Goal: Task Accomplishment & Management: Complete application form

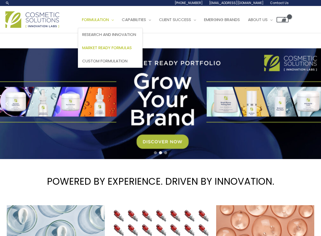
click at [118, 47] on span "Market Ready Formulas" at bounding box center [107, 48] width 50 height 6
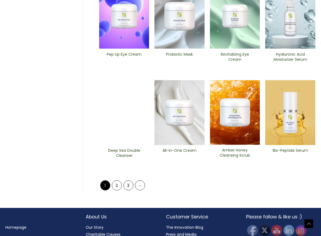
scroll to position [215, 0]
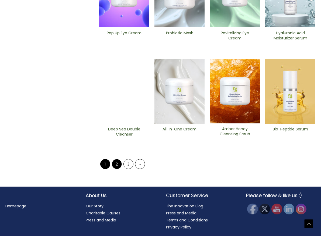
click at [118, 162] on link "2" at bounding box center [117, 164] width 10 height 10
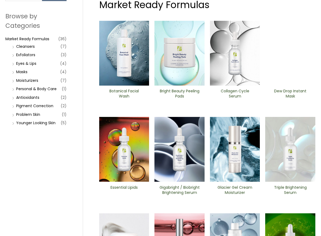
scroll to position [108, 0]
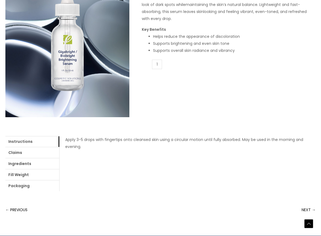
scroll to position [135, 0]
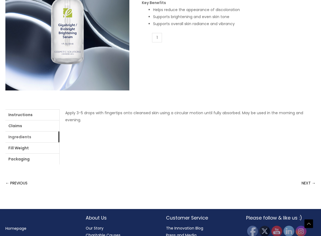
click at [34, 135] on link "Ingredients" at bounding box center [32, 136] width 54 height 11
click at [199, 111] on link "login" at bounding box center [196, 112] width 9 height 5
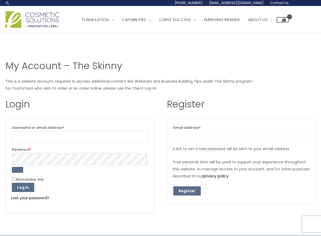
click at [222, 136] on input "Email address * Required" at bounding box center [242, 137] width 136 height 12
type input "jenny@archwoodsoapery.com"
click at [189, 189] on button "Register" at bounding box center [188, 190] width 28 height 9
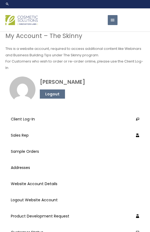
click at [93, 136] on li "Sales Rep" at bounding box center [74, 135] width 131 height 16
click at [33, 145] on link "Sample Orders" at bounding box center [75, 151] width 128 height 13
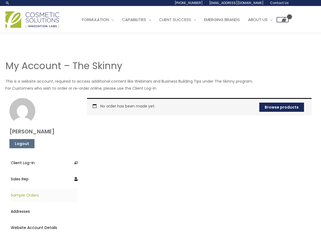
click at [149, 106] on link "Browse products" at bounding box center [282, 107] width 45 height 9
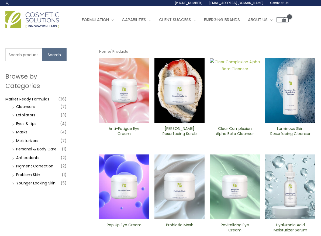
click at [237, 102] on img at bounding box center [235, 90] width 50 height 65
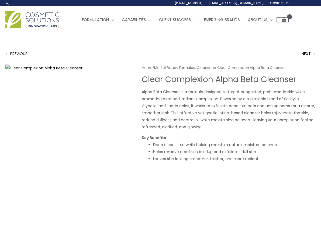
click at [185, 139] on div "Home / Market Ready Formulas / Cleansers / Clear Complexion Alpha Beta ​Cleanse…" at bounding box center [229, 118] width 174 height 107
click at [253, 80] on h1 "Clear Complexion Alpha Beta ​Cleanser" at bounding box center [229, 79] width 174 height 10
click at [207, 160] on li "Leaves skin looking smoother, fresher, and more radiant" at bounding box center [234, 158] width 163 height 7
click at [307, 52] on link "NEXT →" at bounding box center [309, 53] width 14 height 11
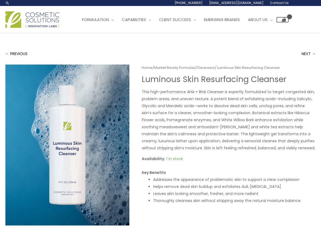
click at [176, 158] on span "1 in stock" at bounding box center [175, 158] width 17 height 5
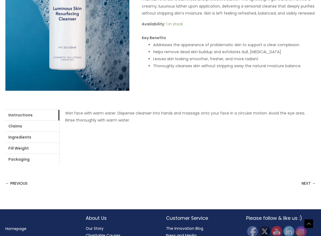
scroll to position [135, 0]
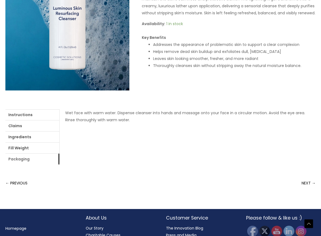
click at [24, 158] on link "Packaging" at bounding box center [32, 159] width 54 height 11
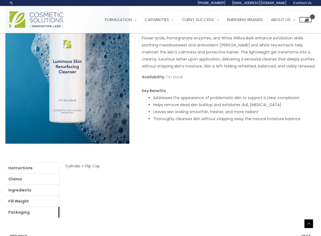
scroll to position [0, 0]
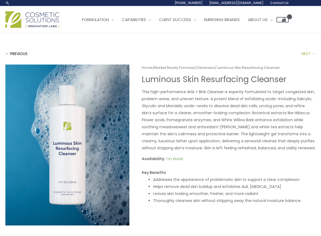
click at [310, 54] on link "NEXT →" at bounding box center [309, 53] width 14 height 11
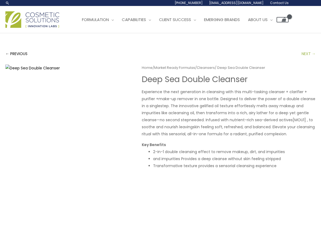
click at [308, 55] on link "NEXT →" at bounding box center [309, 53] width 14 height 11
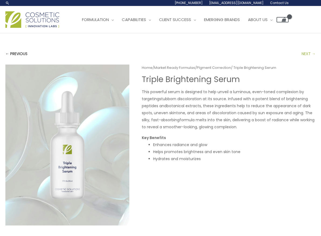
click at [307, 54] on link "NEXT →" at bounding box center [309, 53] width 14 height 11
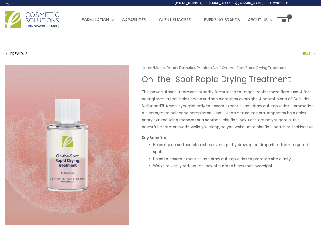
click at [312, 51] on link "NEXT →" at bounding box center [309, 53] width 14 height 11
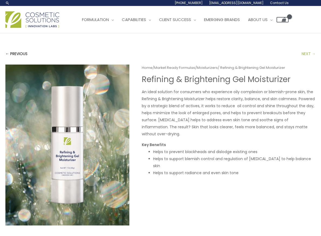
click at [313, 53] on link "NEXT →" at bounding box center [309, 53] width 14 height 11
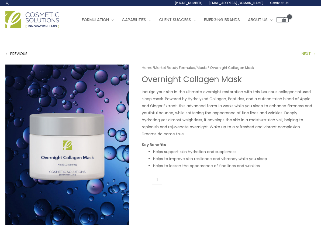
click at [312, 54] on link "NEXT →" at bounding box center [309, 53] width 14 height 11
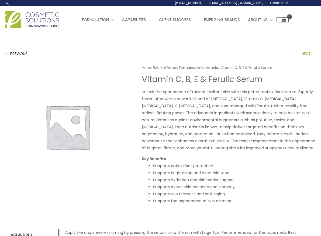
click at [310, 52] on link "NEXT →" at bounding box center [309, 53] width 14 height 11
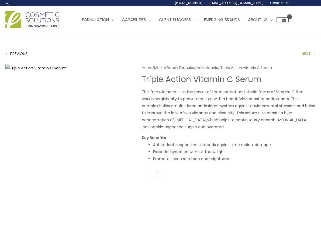
click at [309, 52] on link "NEXT →" at bounding box center [309, 53] width 14 height 11
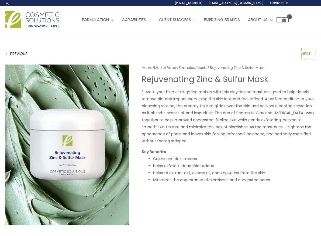
click at [309, 52] on link "NEXT →" at bounding box center [309, 53] width 14 height 11
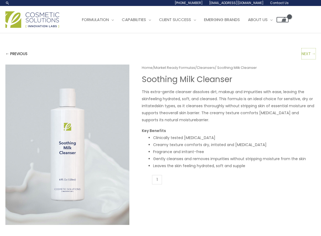
click at [309, 52] on link "NEXT →" at bounding box center [309, 53] width 14 height 11
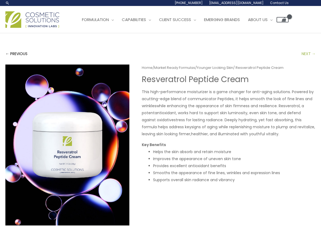
click at [307, 52] on link "NEXT →" at bounding box center [309, 53] width 14 height 11
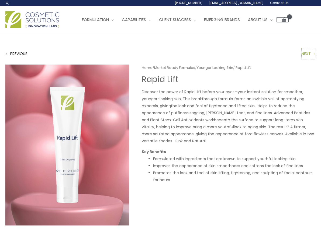
click at [307, 52] on link "NEXT →" at bounding box center [309, 53] width 14 height 11
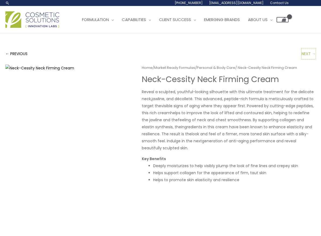
click at [307, 52] on link "NEXT →" at bounding box center [309, 53] width 14 height 11
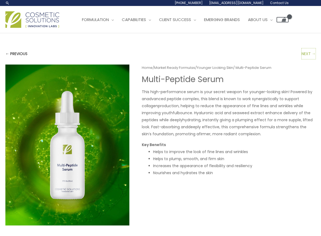
click at [307, 52] on link "NEXT →" at bounding box center [309, 53] width 14 height 11
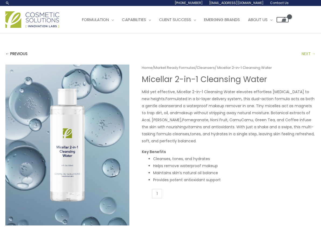
drag, startPoint x: 0, startPoint y: 0, endPoint x: 307, endPoint y: 52, distance: 311.9
click at [307, 52] on link "NEXT →" at bounding box center [309, 53] width 14 height 11
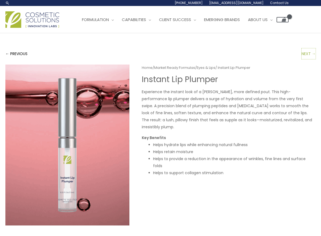
click at [308, 52] on link "NEXT →" at bounding box center [309, 53] width 14 height 11
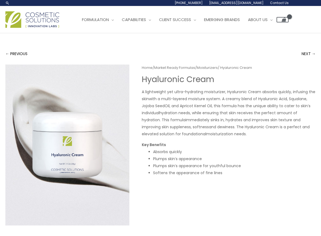
click at [201, 167] on li "Plumps skin’s appearance for youthful bounce" at bounding box center [234, 165] width 163 height 7
click at [226, 165] on li "Plumps skin’s appearance for youthful bounce" at bounding box center [234, 165] width 163 height 7
click at [282, 2] on span "Contact Us" at bounding box center [279, 3] width 19 height 5
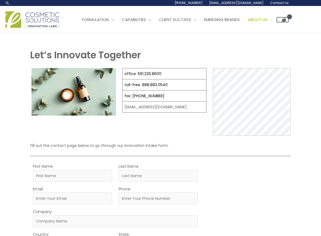
drag, startPoint x: 0, startPoint y: 0, endPoint x: 204, endPoint y: 2, distance: 203.5
click at [203, 2] on span "[PHONE_NUMBER]" at bounding box center [189, 3] width 28 height 5
select select
drag, startPoint x: 217, startPoint y: 48, endPoint x: 219, endPoint y: 55, distance: 7.9
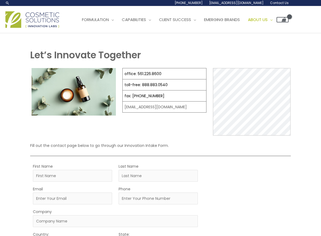
click at [217, 48] on div "Let’s Innovate Together office: 561.226.8600 toll-free: [PHONE_NUMBER] fax: [PH…" at bounding box center [160, 195] width 321 height 325
click at [59, 177] on input "First Name" at bounding box center [72, 176] width 79 height 12
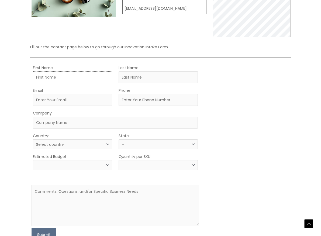
scroll to position [108, 0]
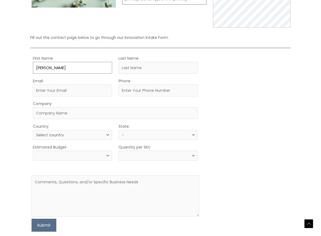
type input "[PERSON_NAME]"
type input "[PERSON_NAME][EMAIL_ADDRESS][DOMAIN_NAME]"
type input "4846617363"
type input "ARCHWOOD SALVES AND SOAPERY LLC"
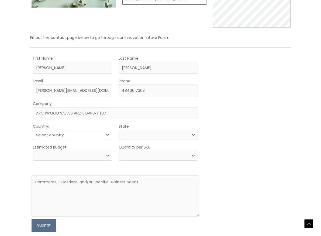
click at [83, 135] on select "Select country [GEOGRAPHIC_DATA] [GEOGRAPHIC_DATA] [GEOGRAPHIC_DATA] [GEOGRAPHI…" at bounding box center [72, 135] width 79 height 10
select select "[GEOGRAPHIC_DATA]"
click at [33, 130] on select "Select country [GEOGRAPHIC_DATA] [GEOGRAPHIC_DATA] [GEOGRAPHIC_DATA] [GEOGRAPHI…" at bounding box center [72, 135] width 79 height 10
click at [147, 136] on select "Select region [US_STATE] [US_STATE] [US_STATE] [US_STATE] Armed Forces Americas…" at bounding box center [158, 135] width 79 height 10
select select "[US_STATE]"
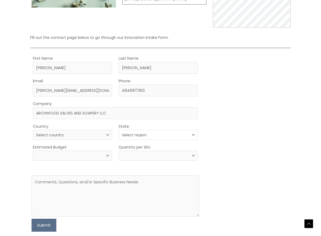
click at [119, 130] on select "Select region [US_STATE] [US_STATE] [US_STATE] [US_STATE] Armed Forces Americas…" at bounding box center [158, 135] width 79 height 10
click at [77, 155] on select "Less than 10,000 $10,000 $25,000 $50,000 $100,000+" at bounding box center [72, 156] width 79 height 10
select select "10000"
click at [33, 151] on select "Less than 10,000 $10,000 $25,000 $50,000 $100,000+" at bounding box center [72, 156] width 79 height 10
click at [127, 157] on select "less than 500 500 – 1000 1000 – 10,000 10,000 – 100,000 100,000 +" at bounding box center [158, 156] width 79 height 10
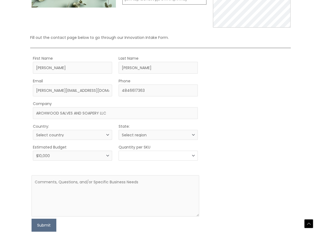
select select "8"
click at [119, 151] on select "less than 500 500 – 1000 1000 – 10,000 10,000 – 100,000 100,000 +" at bounding box center [158, 156] width 79 height 10
click at [105, 192] on textarea at bounding box center [116, 195] width 168 height 41
click at [109, 190] on textarea at bounding box center [116, 195] width 168 height 41
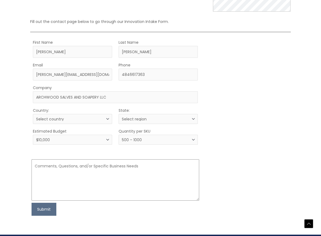
scroll to position [98, 0]
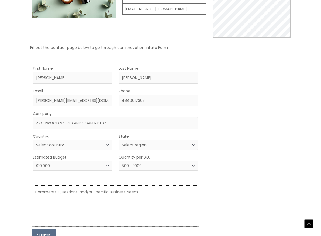
click at [98, 189] on textarea at bounding box center [116, 205] width 168 height 41
type textarea "I"
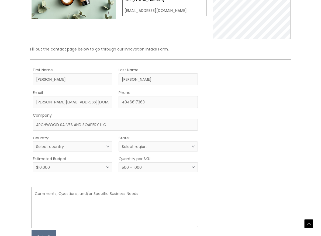
scroll to position [98, 0]
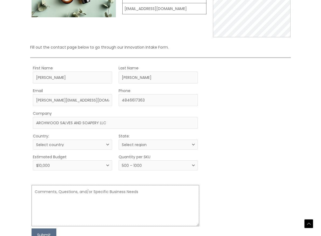
click at [84, 195] on textarea at bounding box center [116, 205] width 168 height 41
paste textarea "I am seeking to partner with a larger manufacturer to manage production of my e…"
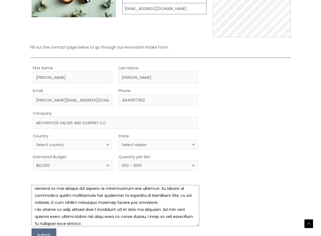
scroll to position [0, 0]
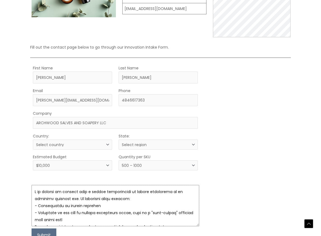
click at [71, 198] on textarea at bounding box center [116, 205] width 168 height 41
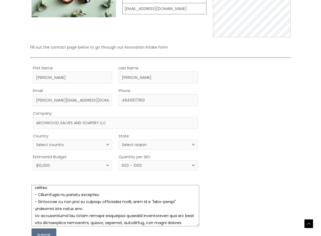
scroll to position [27, 0]
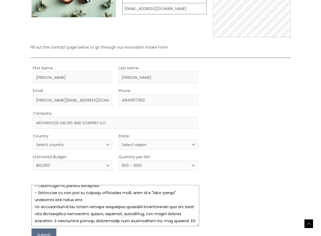
click at [100, 186] on textarea at bounding box center [116, 205] width 168 height 41
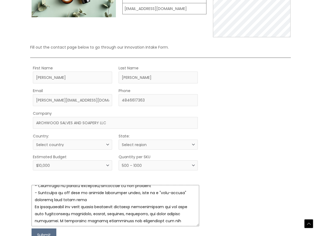
click at [68, 200] on textarea at bounding box center [116, 205] width 168 height 41
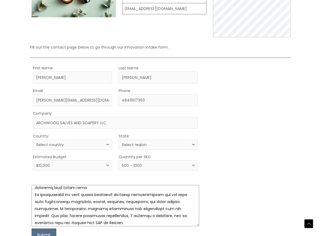
scroll to position [54, 0]
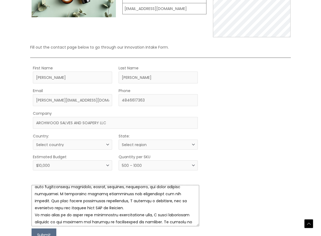
click at [65, 208] on textarea at bounding box center [116, 205] width 168 height 41
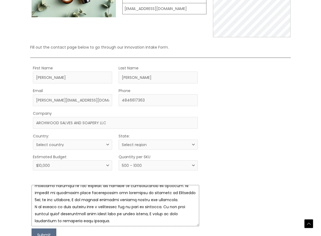
scroll to position [91, 0]
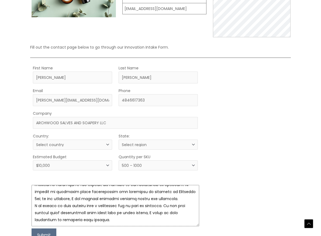
click at [105, 199] on textarea at bounding box center [116, 205] width 168 height 41
drag, startPoint x: 144, startPoint y: 212, endPoint x: 169, endPoint y: 207, distance: 25.8
click at [169, 207] on textarea at bounding box center [116, 205] width 168 height 41
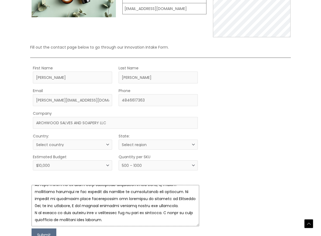
scroll to position [84, 0]
click at [112, 218] on textarea at bounding box center [116, 205] width 168 height 41
drag, startPoint x: 115, startPoint y: 220, endPoint x: 172, endPoint y: 214, distance: 57.6
click at [172, 214] on textarea at bounding box center [116, 205] width 168 height 41
click at [84, 220] on textarea at bounding box center [116, 205] width 168 height 41
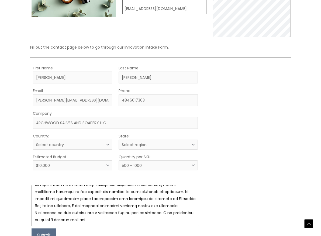
click at [111, 220] on textarea at bounding box center [116, 205] width 168 height 41
click at [72, 220] on textarea at bounding box center [116, 205] width 168 height 41
click at [128, 218] on textarea at bounding box center [116, 205] width 168 height 41
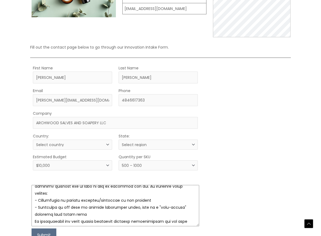
scroll to position [0, 0]
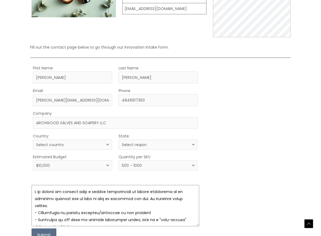
click at [138, 197] on textarea at bounding box center [116, 205] width 168 height 41
click at [140, 198] on textarea at bounding box center [116, 205] width 168 height 41
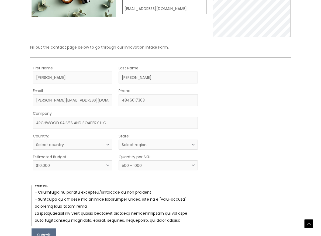
scroll to position [27, 0]
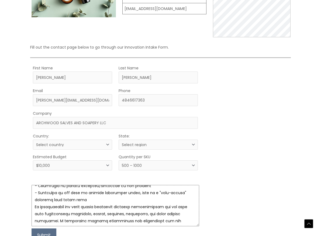
click at [69, 199] on textarea at bounding box center [116, 205] width 168 height 41
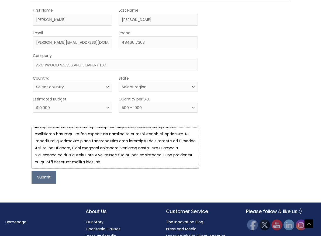
scroll to position [179, 0]
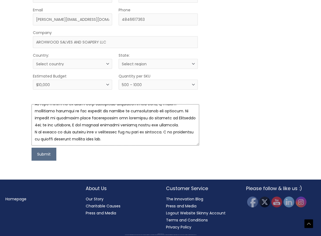
type textarea "I am seeking to partner with a larger manufacturer to manage production of my e…"
click at [52, 86] on select "Less than 10,000 $10,000 $25,000 $50,000 $100,000+" at bounding box center [72, 85] width 79 height 10
select select "25000"
click at [33, 80] on select "Less than 10,000 $10,000 $25,000 $50,000 $100,000+" at bounding box center [72, 85] width 79 height 10
click at [67, 97] on form "First Name [PERSON_NAME] Last Name [PERSON_NAME] Email [PERSON_NAME][EMAIL_ADDR…" at bounding box center [116, 72] width 168 height 177
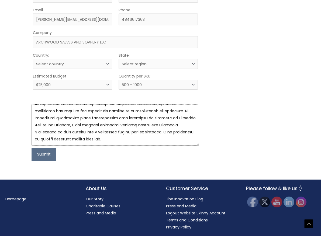
click at [137, 137] on textarea at bounding box center [116, 124] width 168 height 41
type textarea "I am seeking to partner with a larger manufacturer to manage production of my e…"
click at [40, 157] on button "Submit" at bounding box center [44, 154] width 25 height 13
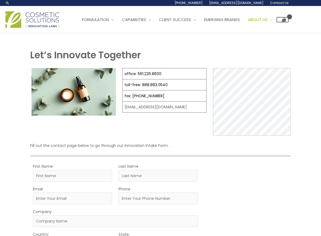
select select
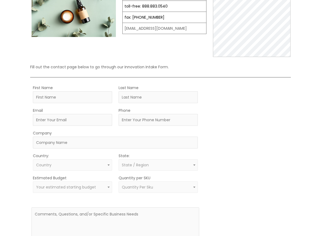
scroll to position [182, 0]
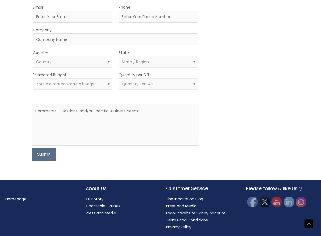
click at [104, 161] on div "Submit" at bounding box center [116, 154] width 168 height 13
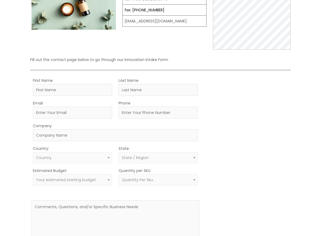
scroll to position [0, 0]
